Goal: Navigation & Orientation: Find specific page/section

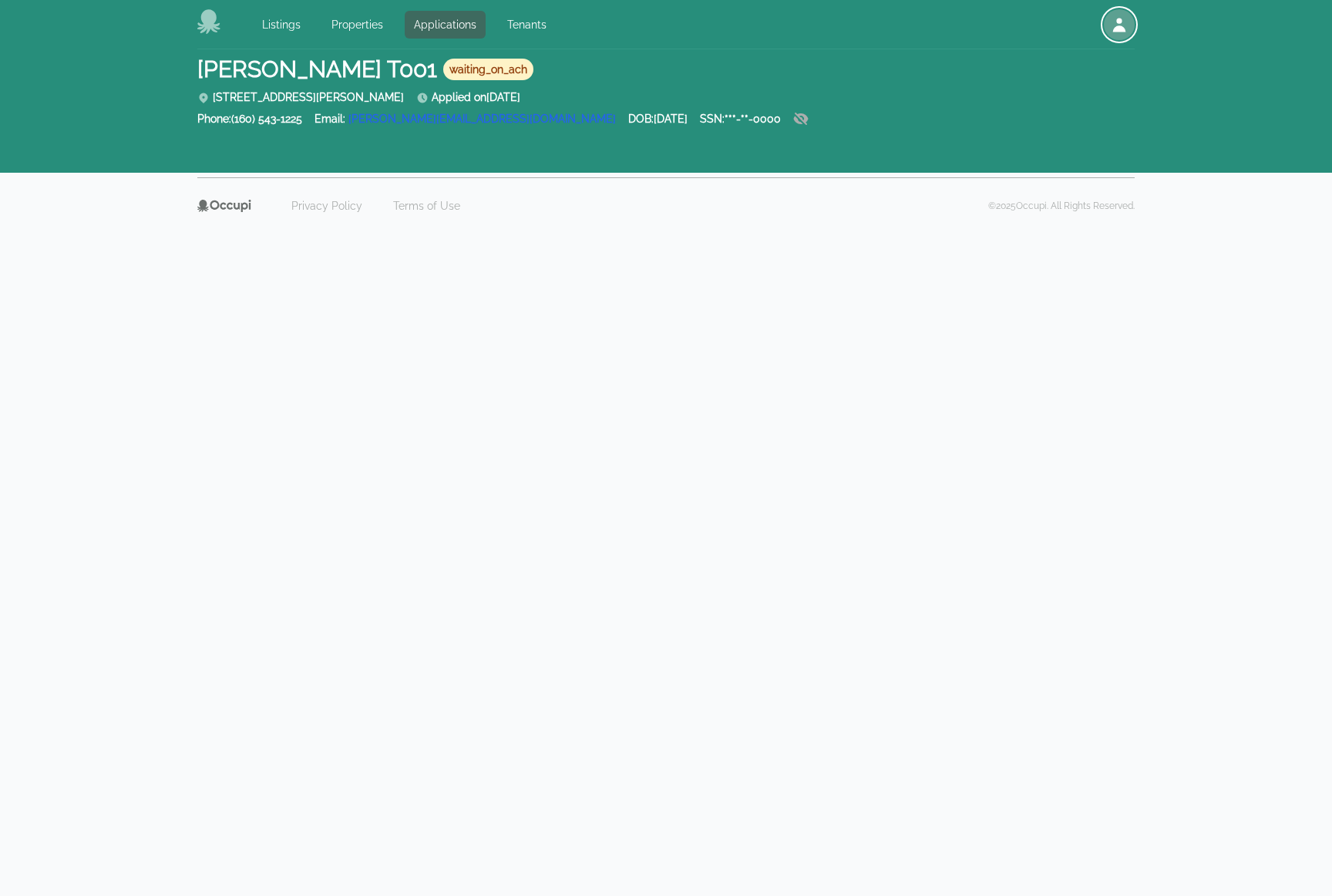
click at [1130, 22] on div "button" at bounding box center [1119, 24] width 31 height 31
click at [1066, 59] on button "Your Profile" at bounding box center [1060, 60] width 148 height 28
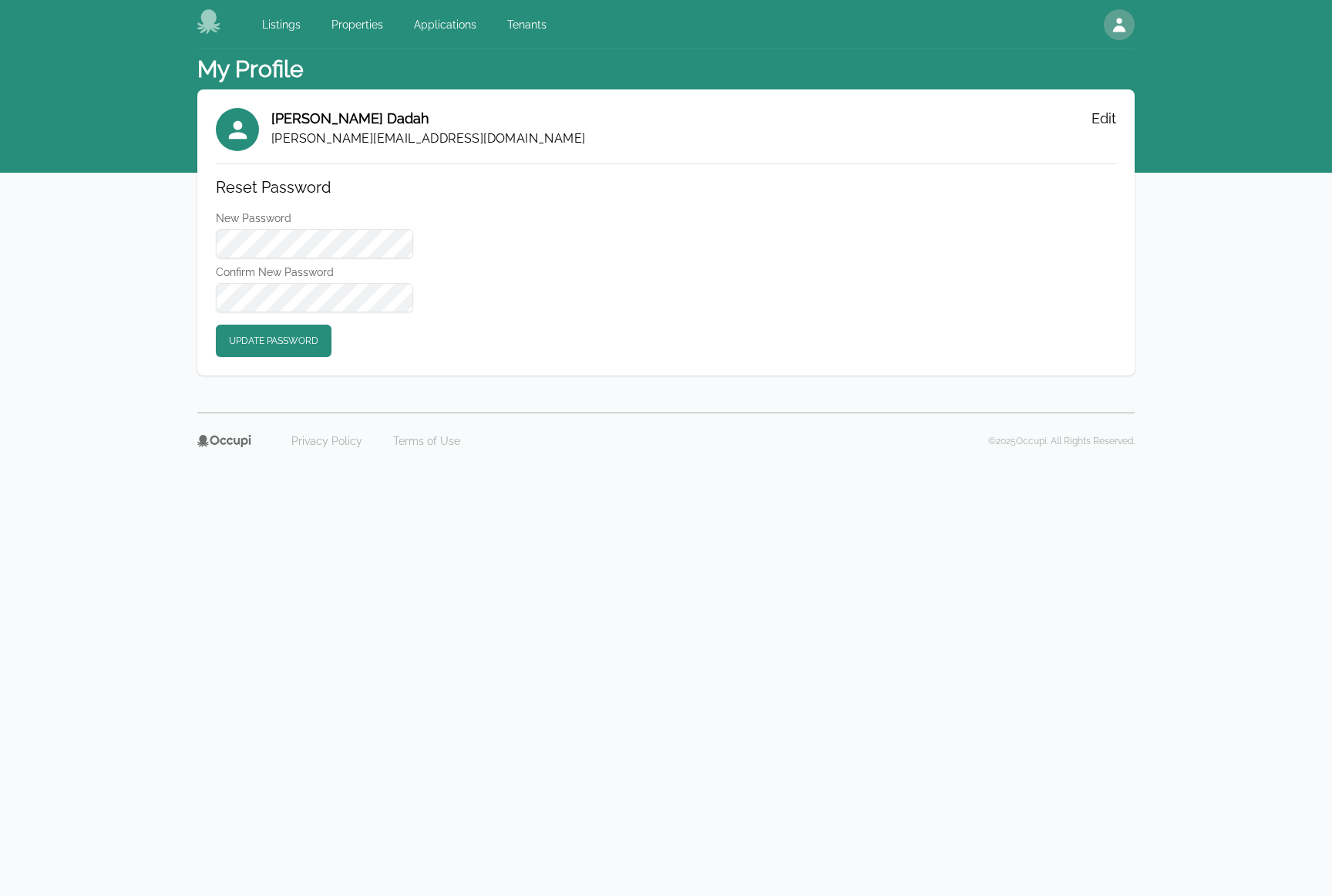
click at [631, 46] on div "Listings Properties Applications Tenants Open main menu Open user menu" at bounding box center [666, 24] width 937 height 50
click at [288, 22] on link "Listings" at bounding box center [282, 24] width 57 height 28
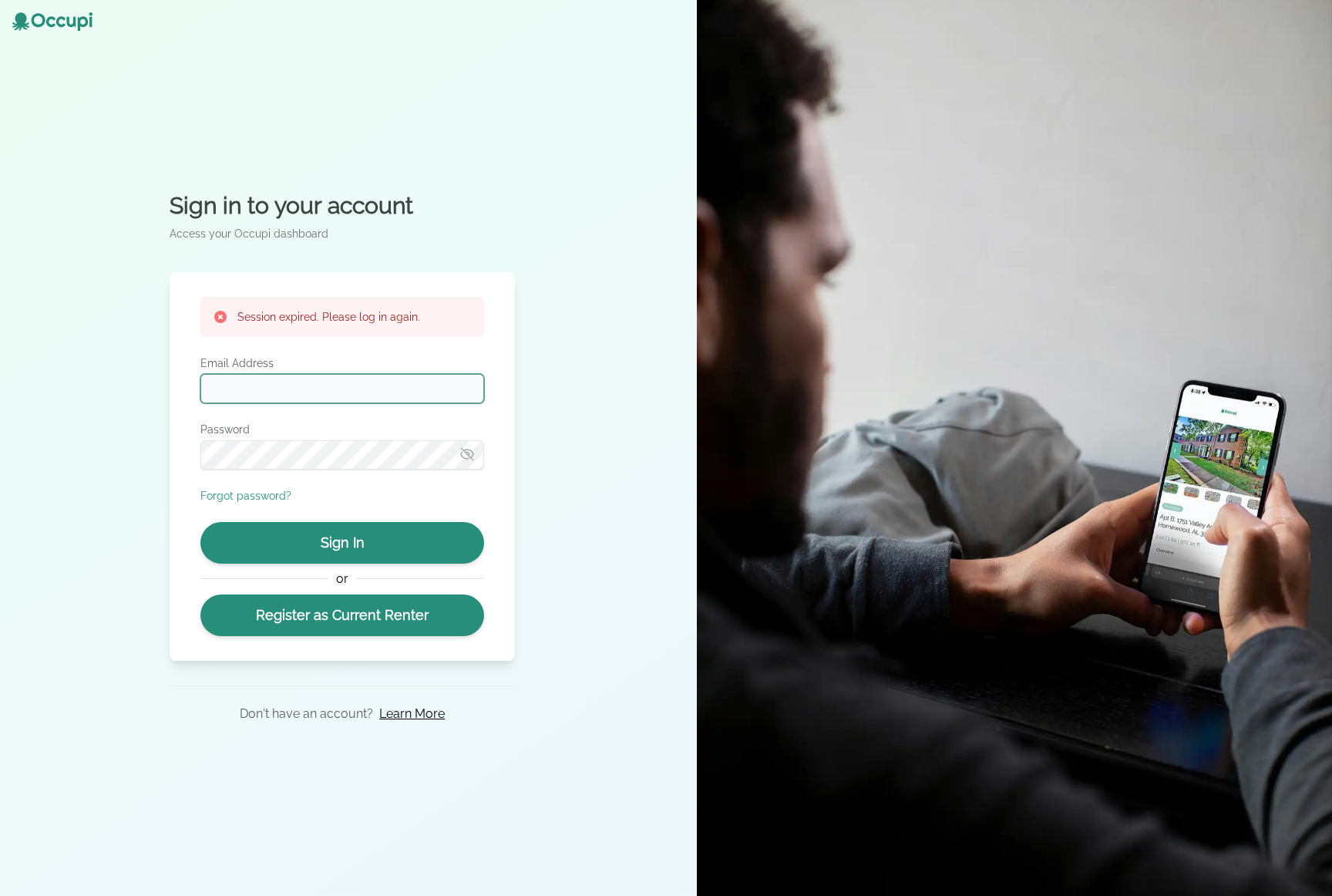
click at [329, 398] on input "Email Address" at bounding box center [342, 388] width 284 height 29
type input "**********"
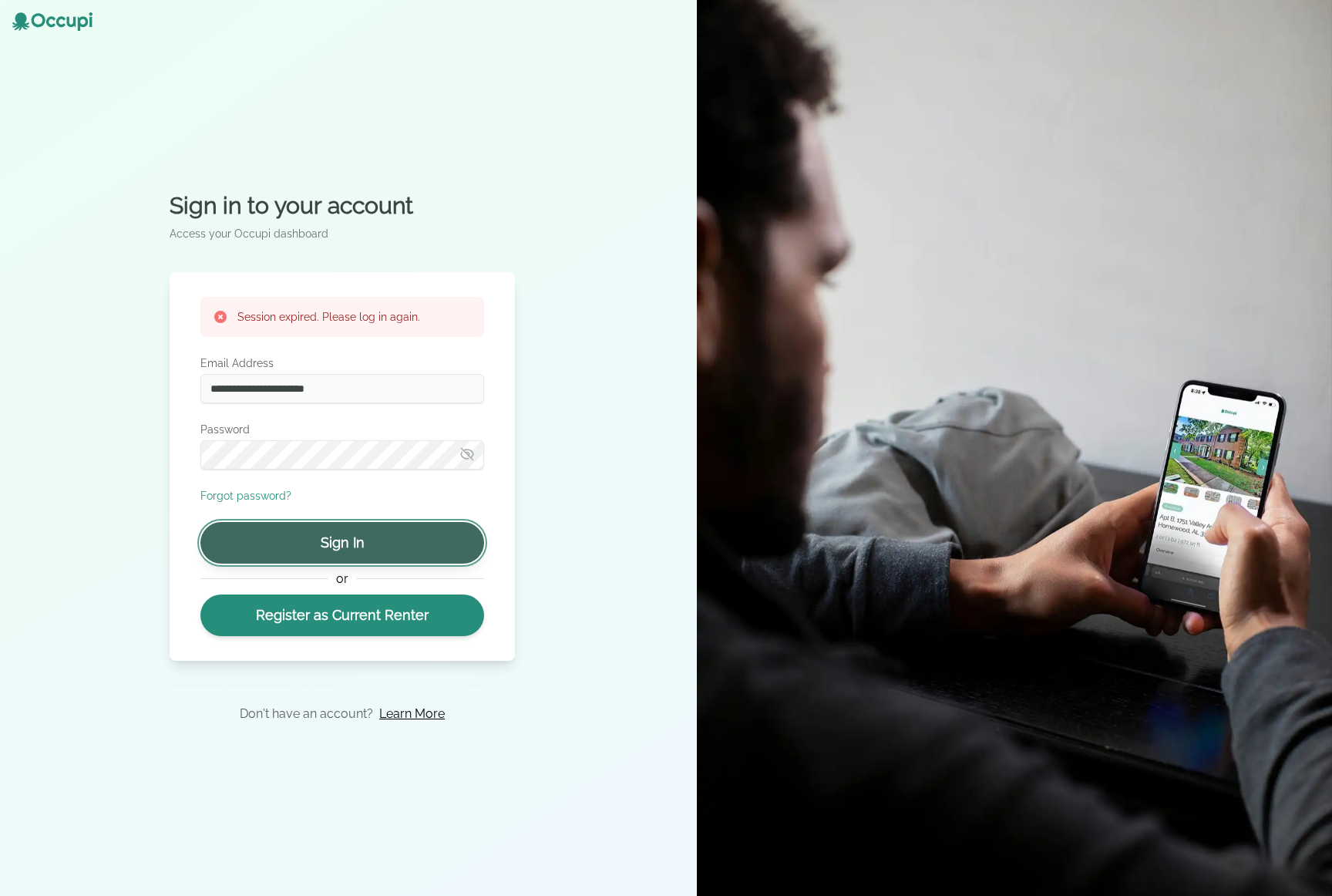
click at [374, 536] on button "Sign In" at bounding box center [342, 542] width 284 height 42
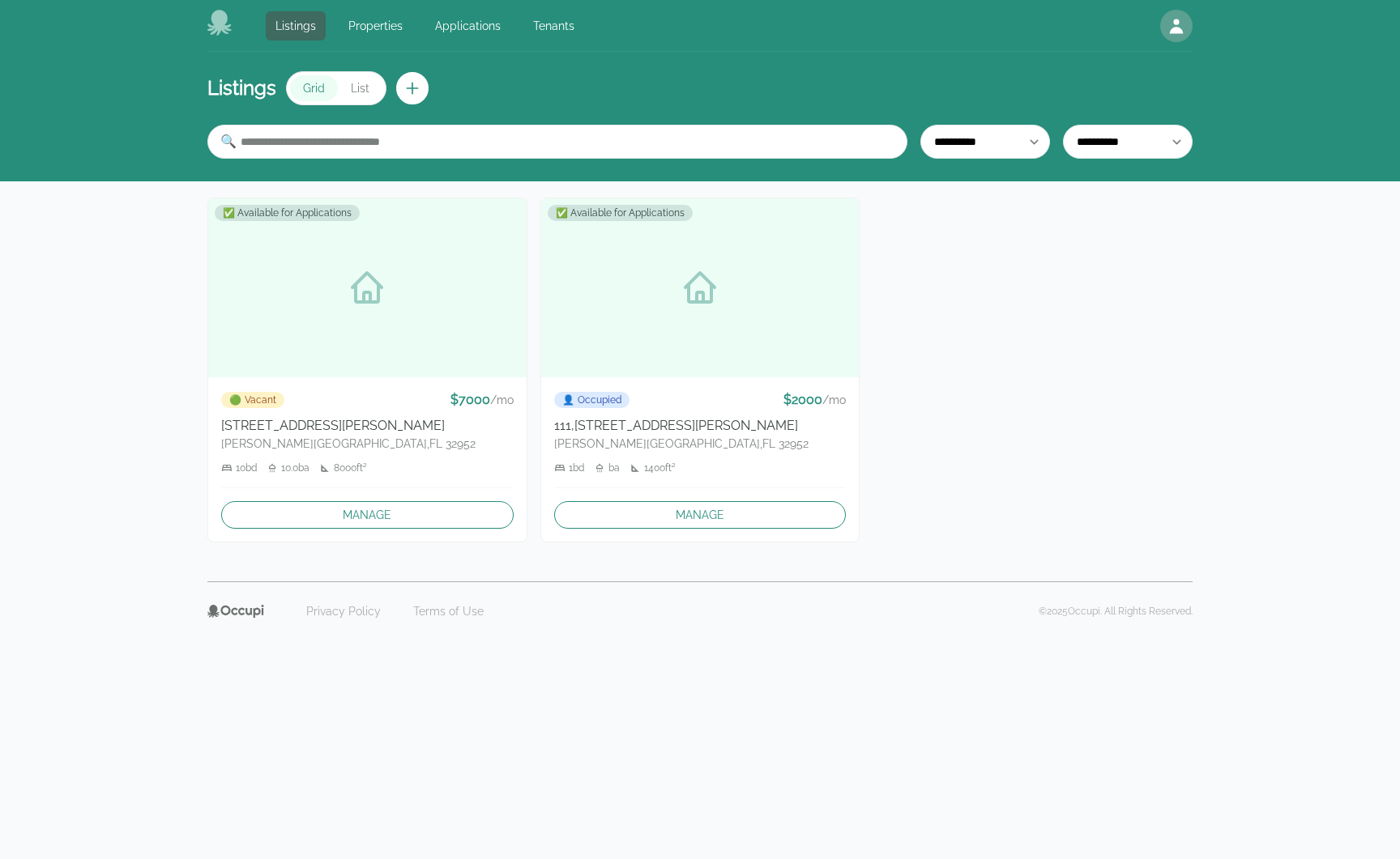
click at [446, 336] on div at bounding box center [367, 287] width 318 height 179
click at [390, 521] on link "Manage" at bounding box center [368, 515] width 292 height 27
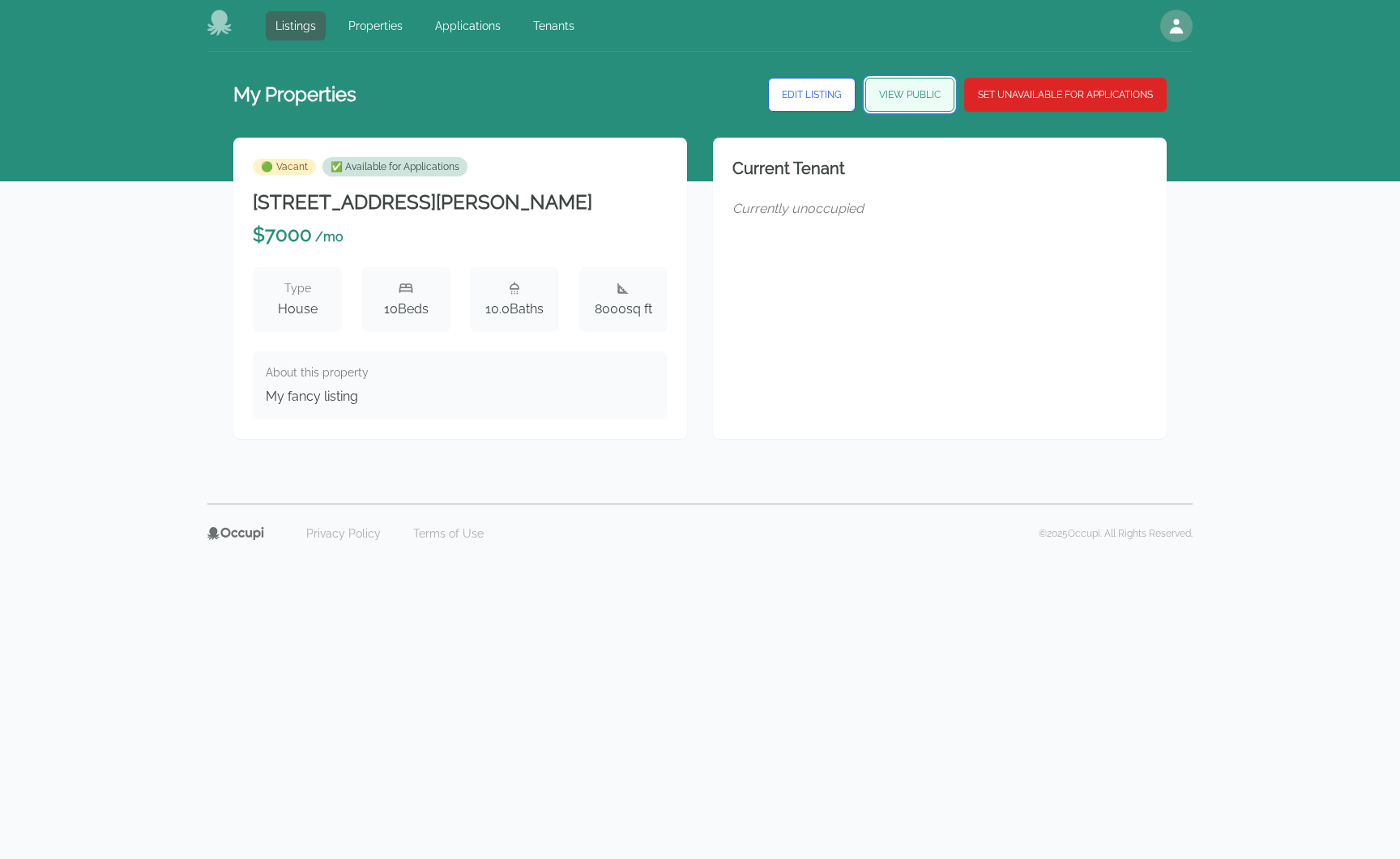
click at [883, 95] on link "View Public" at bounding box center [910, 95] width 89 height 34
